Goal: Subscribe to service/newsletter

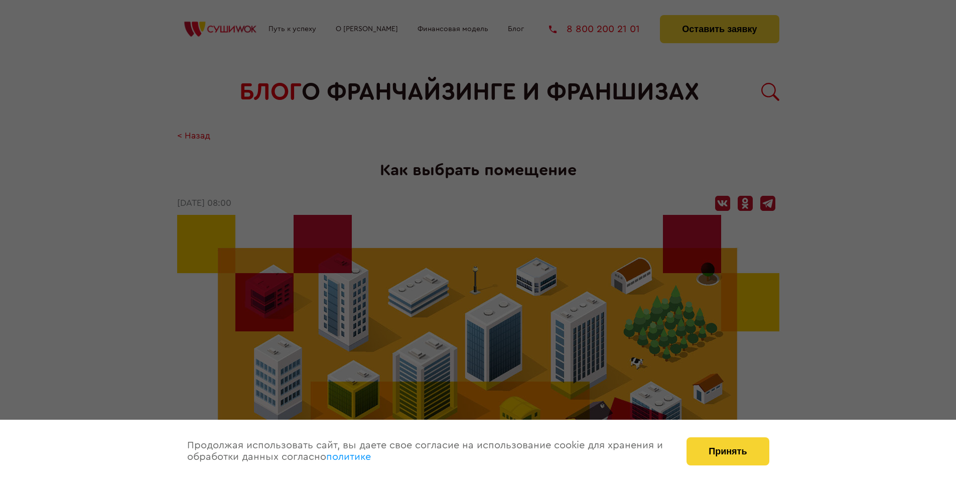
scroll to position [1371, 0]
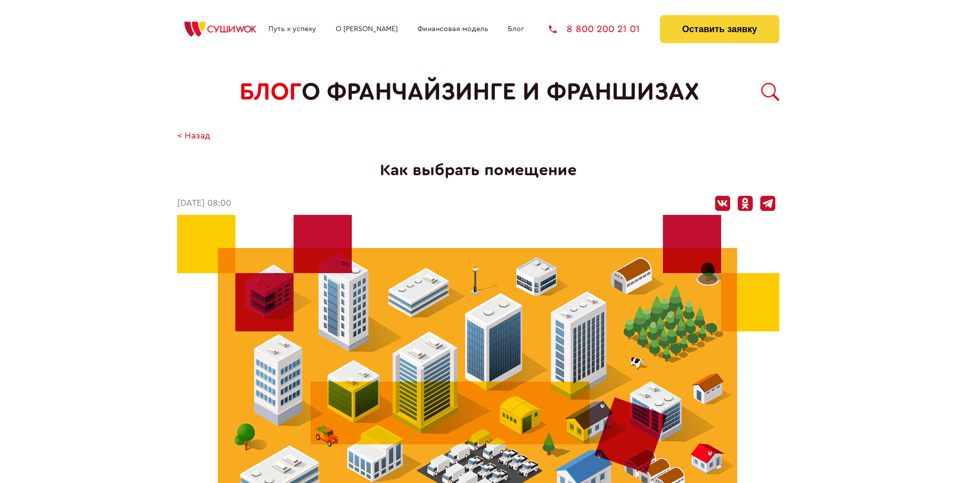
scroll to position [1371, 0]
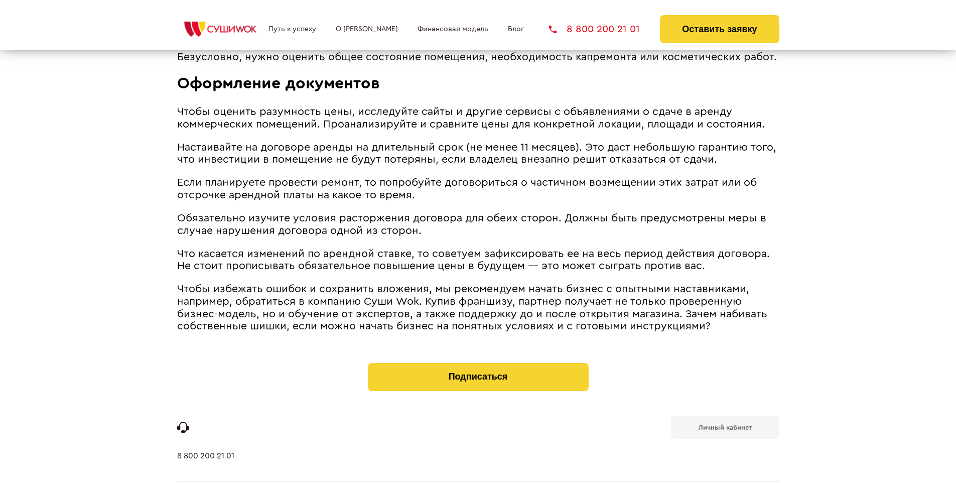
click at [725, 424] on b "Личный кабинет" at bounding box center [725, 427] width 53 height 7
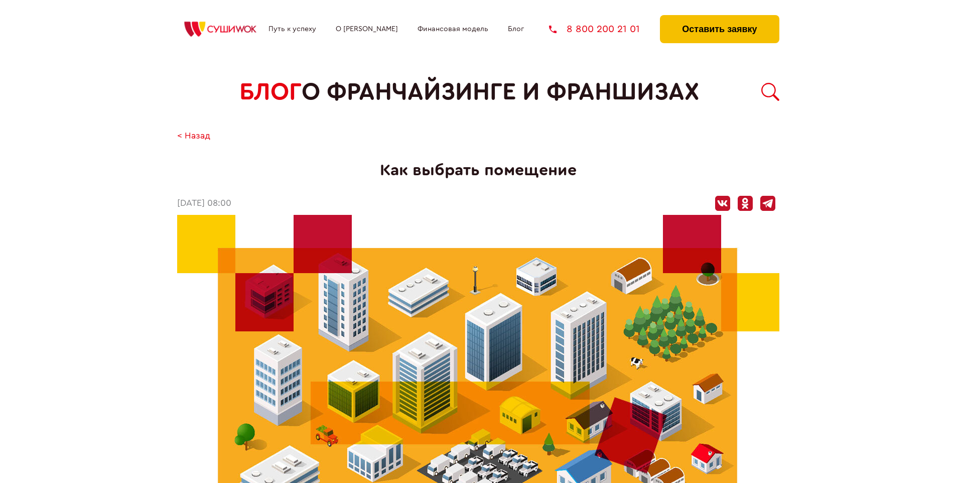
click at [719, 18] on button "Оставить заявку" at bounding box center [719, 29] width 119 height 28
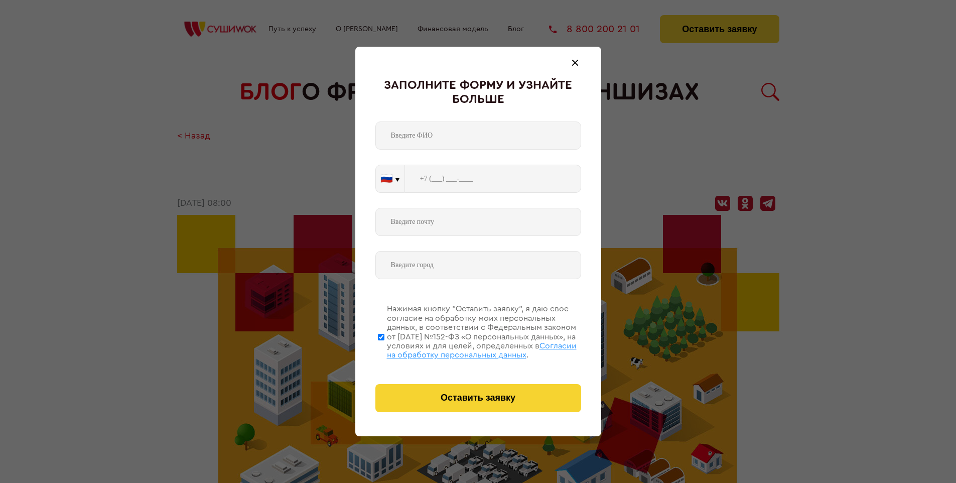
click at [465, 349] on span "Согласии на обработку персональных данных" at bounding box center [482, 350] width 190 height 17
click at [384, 349] on input "Нажимая кнопку “Оставить заявку”, я даю свое согласие на обработку моих персона…" at bounding box center [381, 337] width 7 height 80
checkbox input "false"
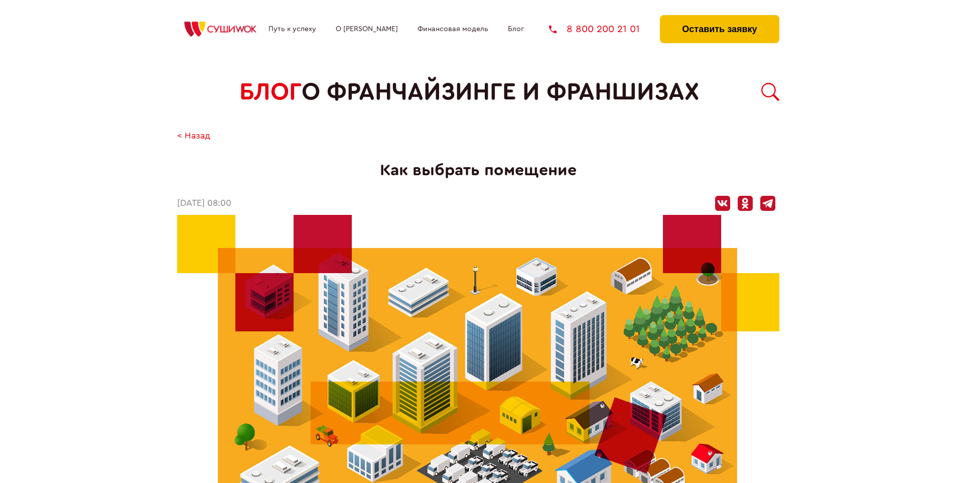
click at [719, 18] on button "Оставить заявку" at bounding box center [719, 29] width 119 height 28
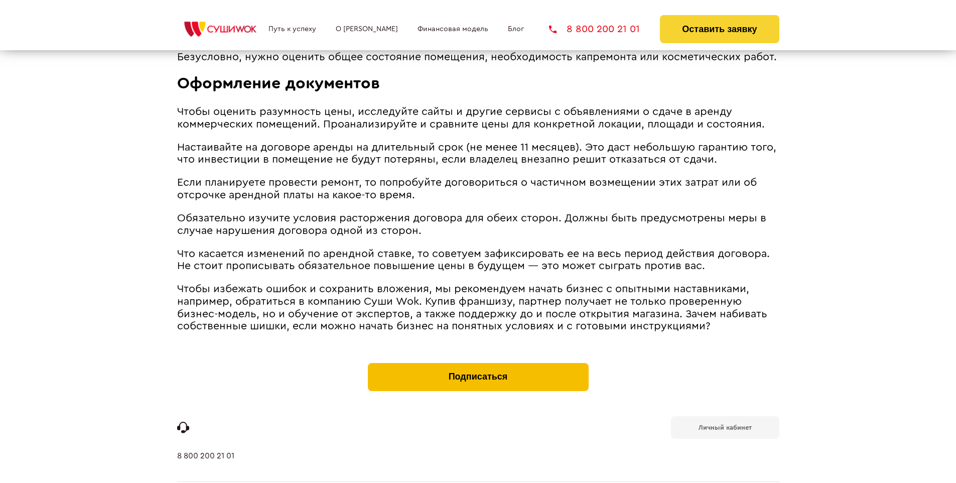
click at [478, 363] on button "Подписаться" at bounding box center [478, 377] width 221 height 28
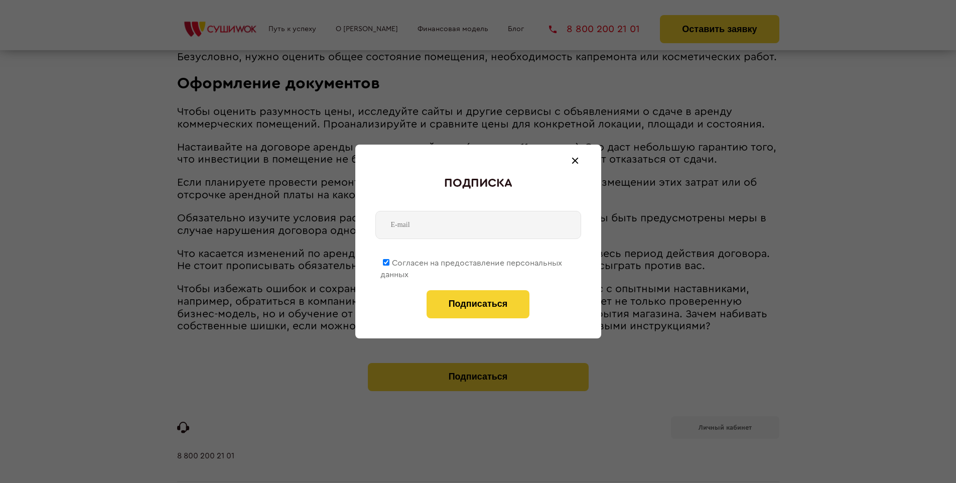
click at [472, 261] on span "Согласен на предоставление персональных данных" at bounding box center [471, 269] width 182 height 20
click at [389, 261] on input "Согласен на предоставление персональных данных" at bounding box center [386, 262] width 7 height 7
checkbox input "false"
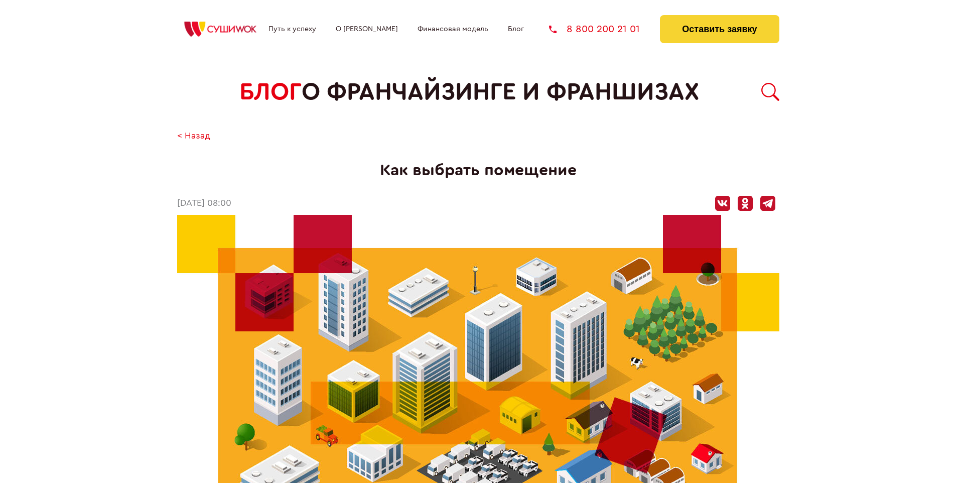
scroll to position [1371, 0]
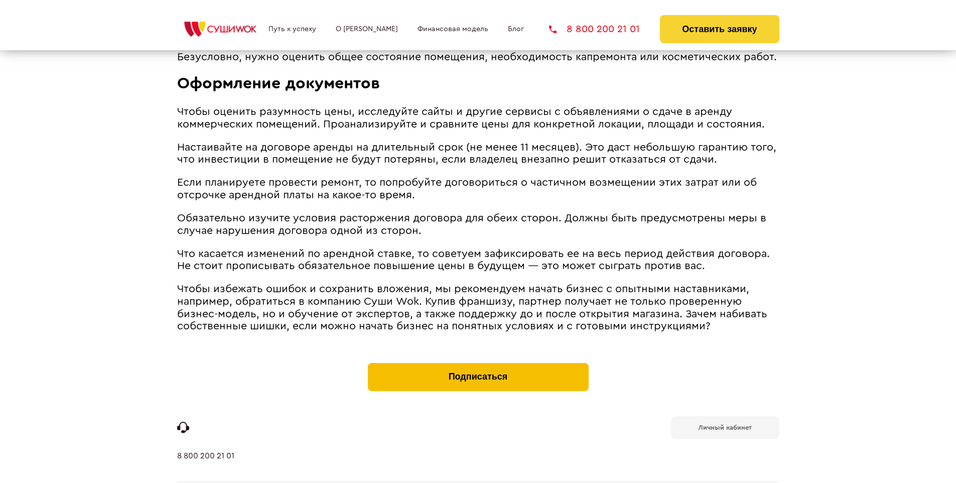
click at [478, 363] on button "Подписаться" at bounding box center [478, 377] width 221 height 28
